Goal: Task Accomplishment & Management: Complete application form

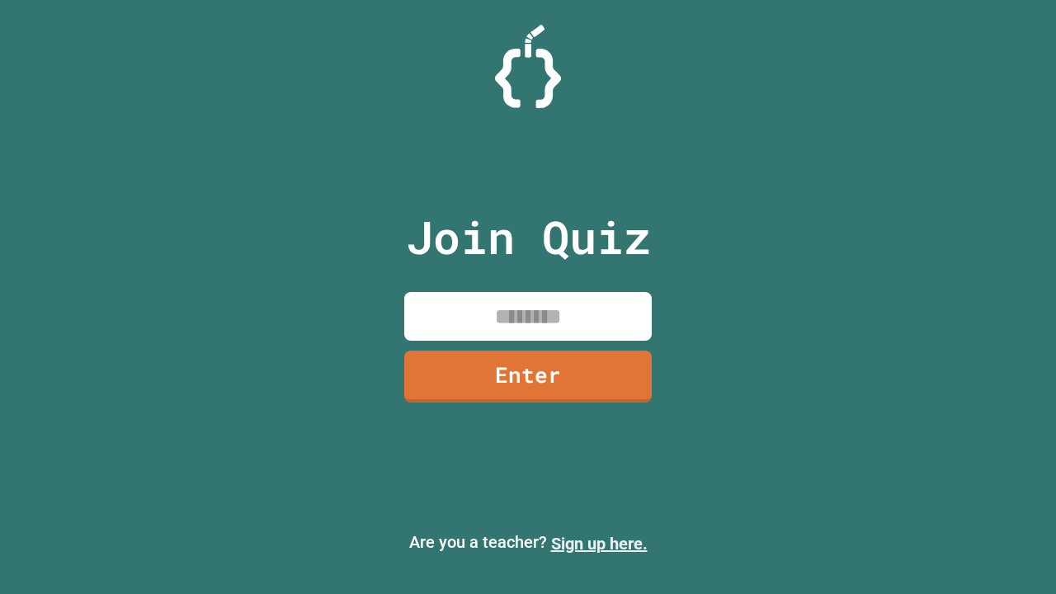
click at [599, 544] on link "Sign up here." at bounding box center [599, 544] width 97 height 20
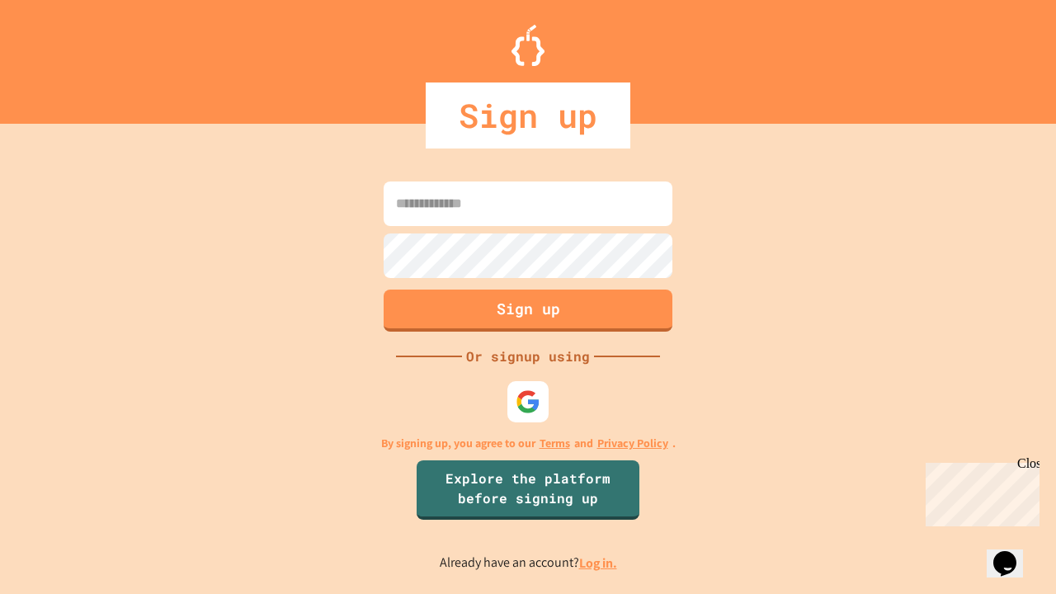
click at [599, 563] on link "Log in." at bounding box center [598, 563] width 38 height 17
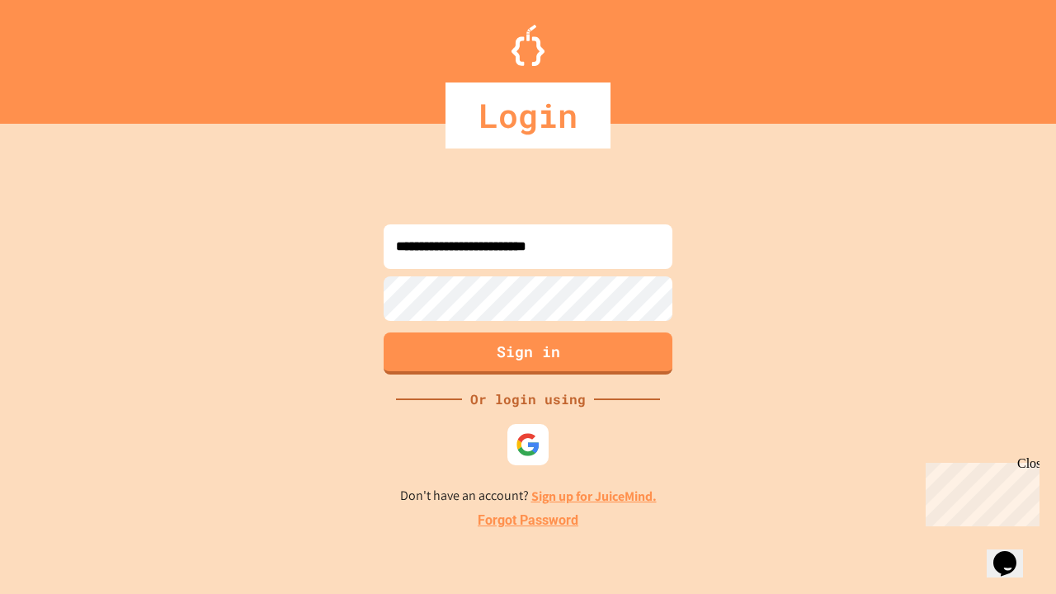
type input "**********"
